Goal: Task Accomplishment & Management: Manage account settings

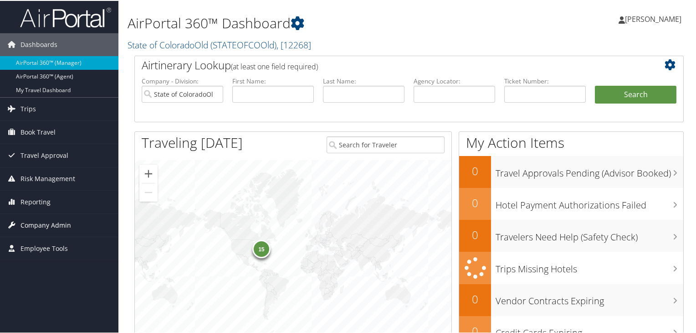
click at [42, 220] on span "Company Admin" at bounding box center [45, 224] width 51 height 23
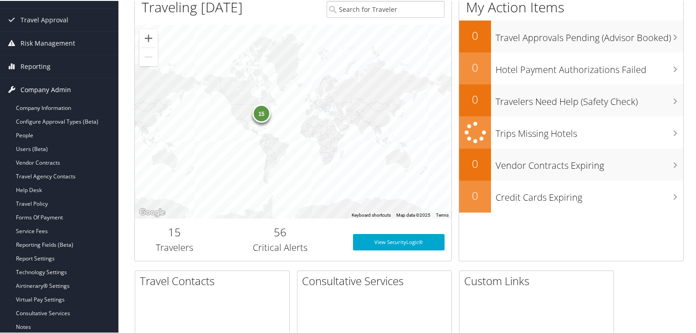
scroll to position [137, 0]
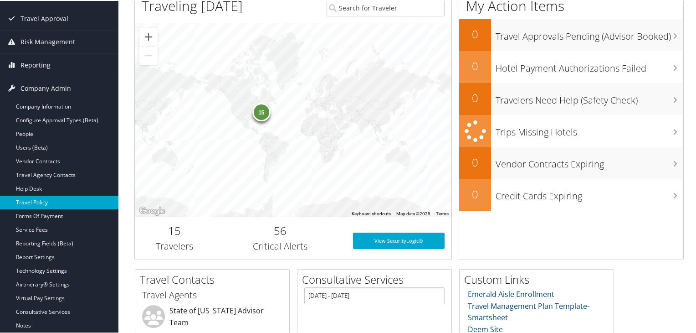
click at [40, 202] on link "Travel Policy" at bounding box center [59, 202] width 118 height 14
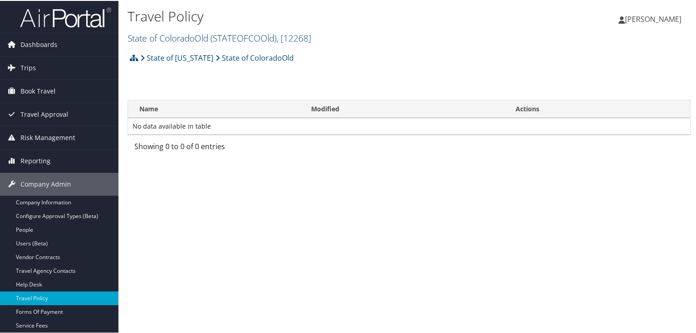
click at [173, 38] on link "State of ColoradoOld ( STATEOFCOOld ) , [ 12268 ]" at bounding box center [220, 37] width 184 height 12
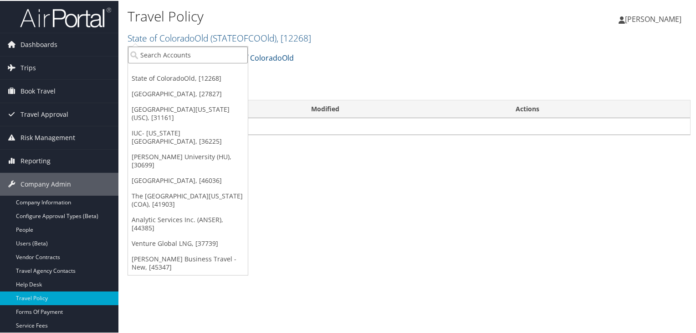
click at [169, 57] on input "search" at bounding box center [188, 54] width 120 height 17
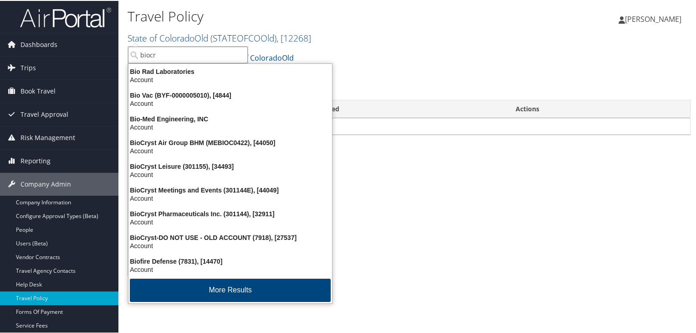
type input "biocry"
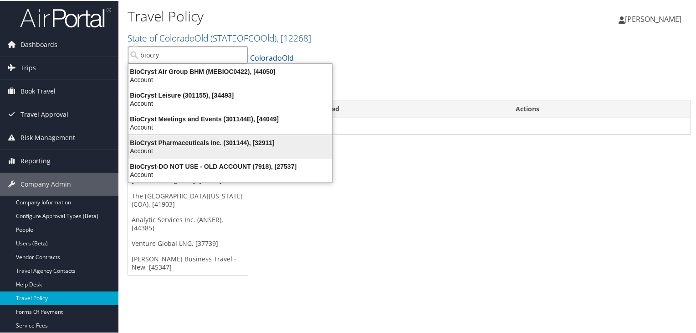
click at [202, 152] on div "Account" at bounding box center [230, 150] width 215 height 8
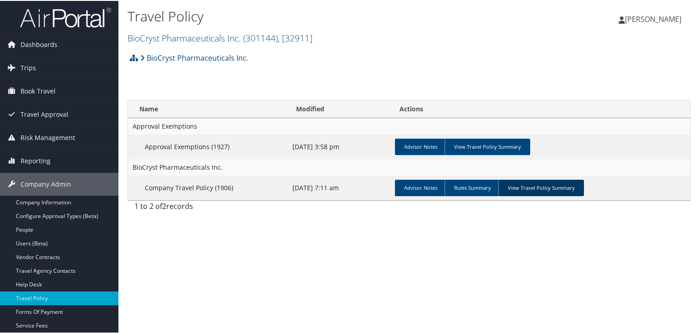
click at [543, 189] on link "View Travel Policy Summary" at bounding box center [541, 187] width 86 height 16
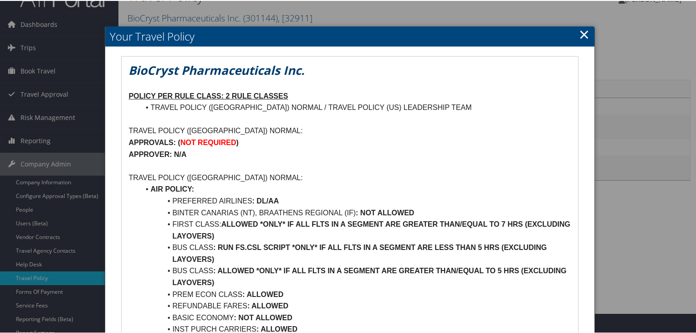
scroll to position [46, 0]
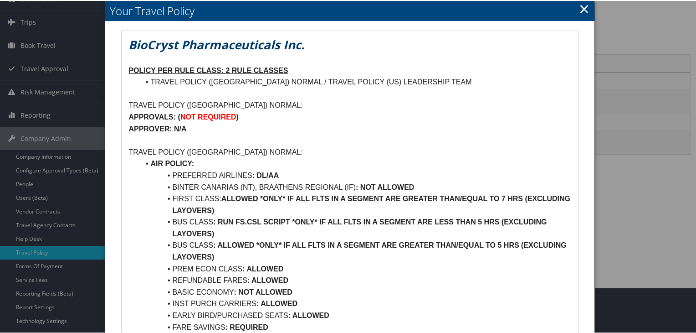
click at [579, 8] on link "×" at bounding box center [584, 8] width 10 height 18
